Goal: Navigation & Orientation: Find specific page/section

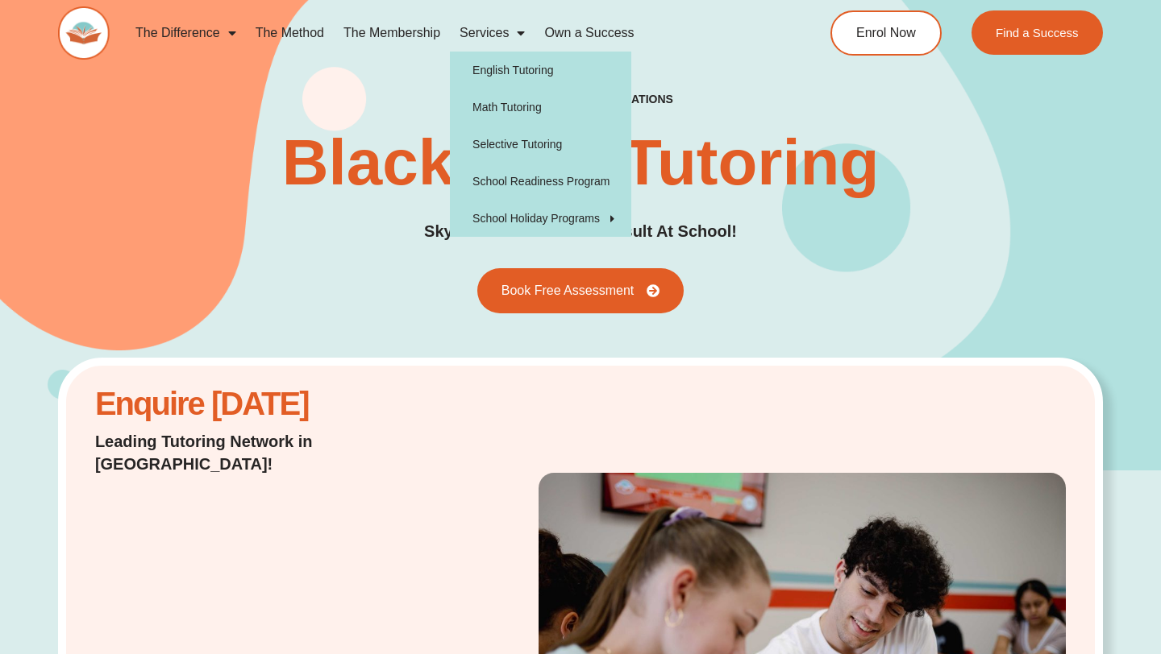
click at [486, 29] on link "Services" at bounding box center [492, 33] width 85 height 37
